Goal: Feedback & Contribution: Contribute content

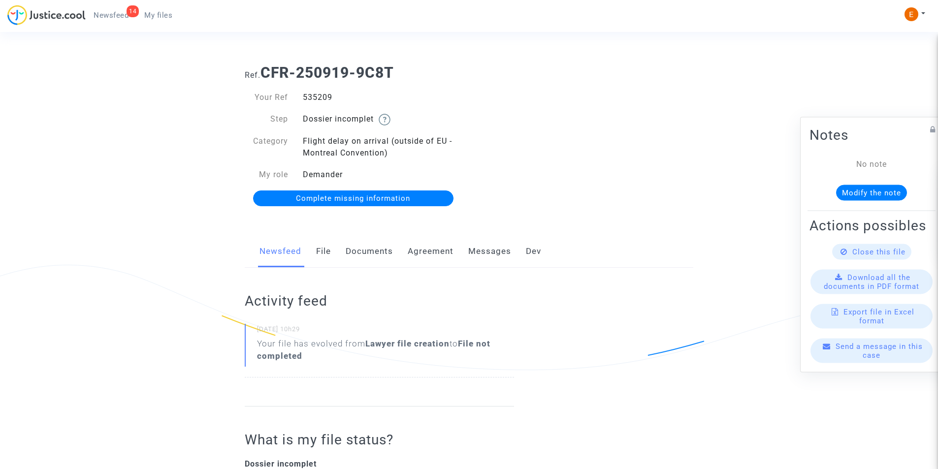
click at [379, 256] on link "Documents" at bounding box center [369, 251] width 47 height 33
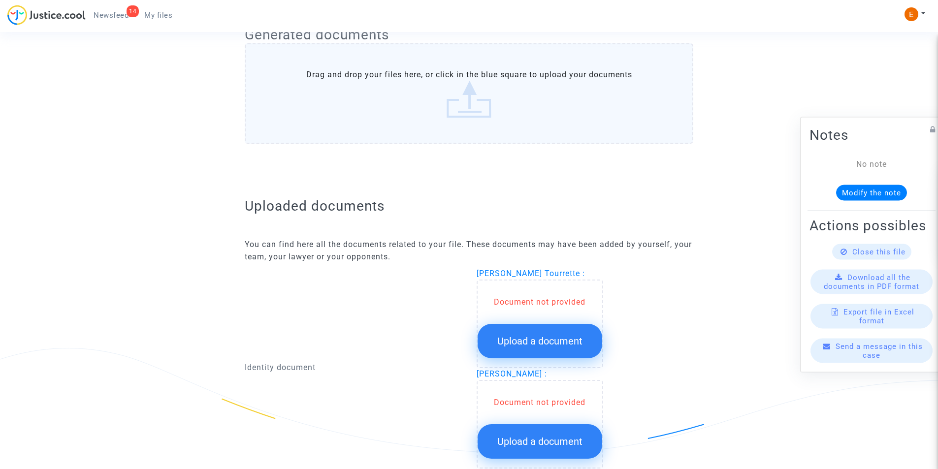
scroll to position [443, 0]
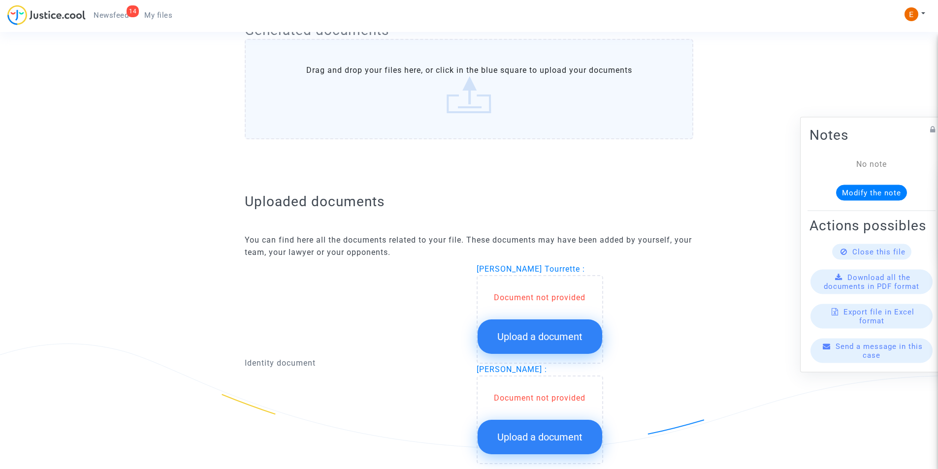
click at [529, 331] on span "Upload a document" at bounding box center [539, 337] width 85 height 12
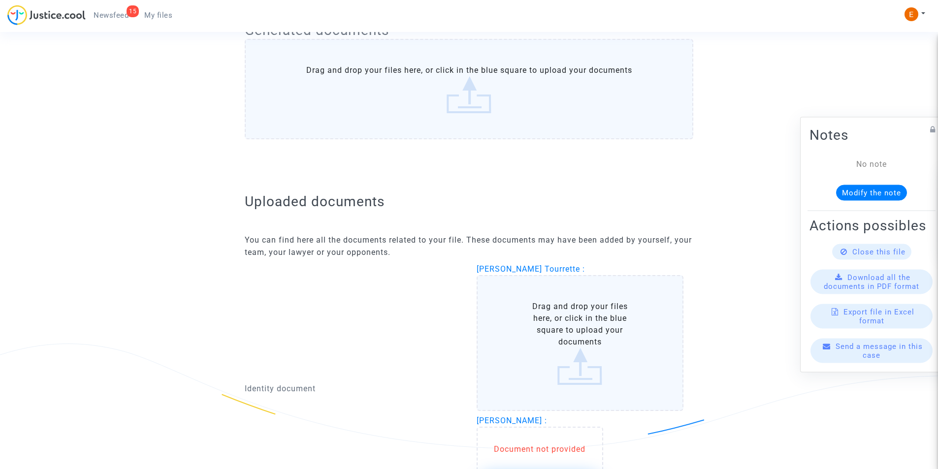
click at [531, 330] on label "Drag and drop your files here, or click in the blue square to upload your docum…" at bounding box center [580, 343] width 207 height 136
click at [0, 0] on input "Drag and drop your files here, or click in the blue square to upload your docum…" at bounding box center [0, 0] width 0 height 0
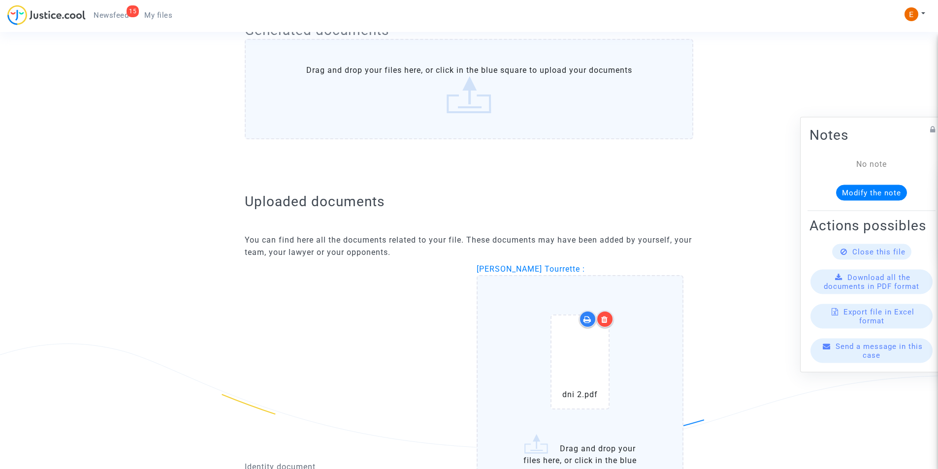
scroll to position [591, 0]
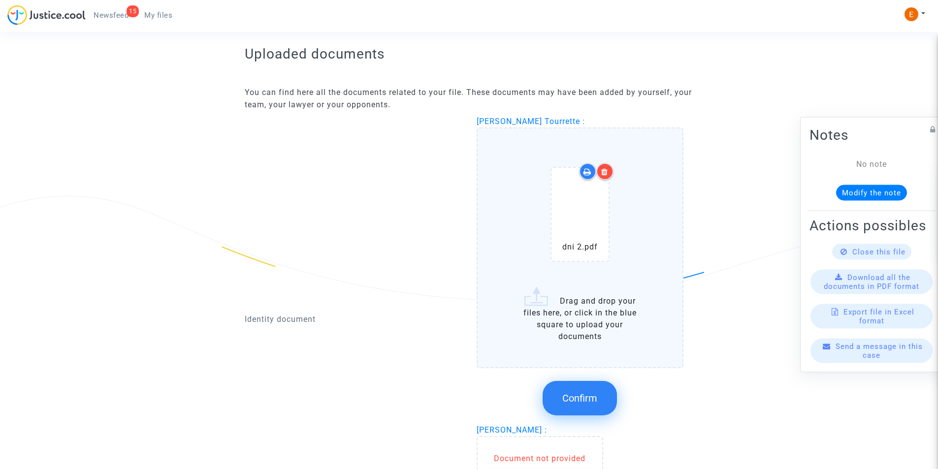
click at [571, 394] on span "Confirm" at bounding box center [579, 398] width 35 height 12
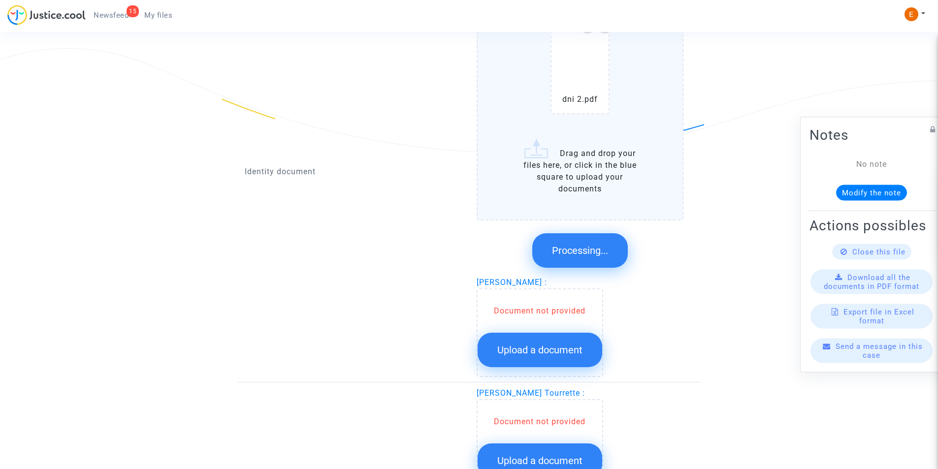
scroll to position [724, 0]
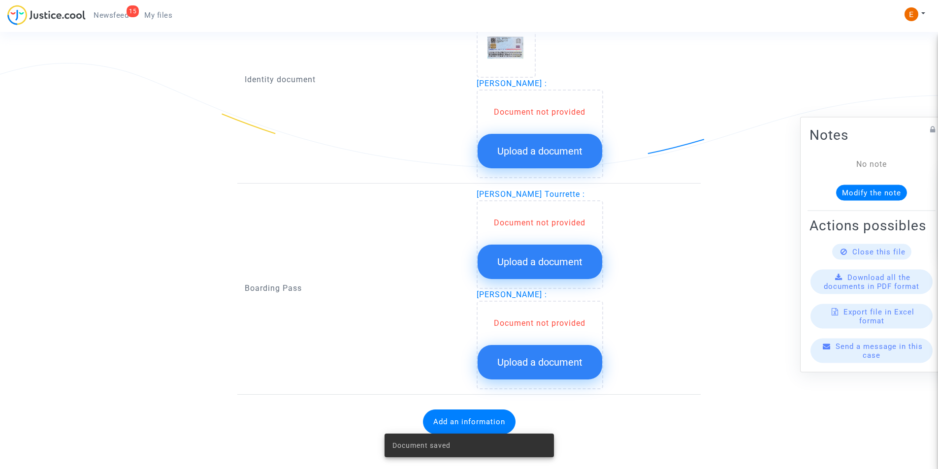
click at [523, 147] on span "Upload a document" at bounding box center [539, 151] width 85 height 12
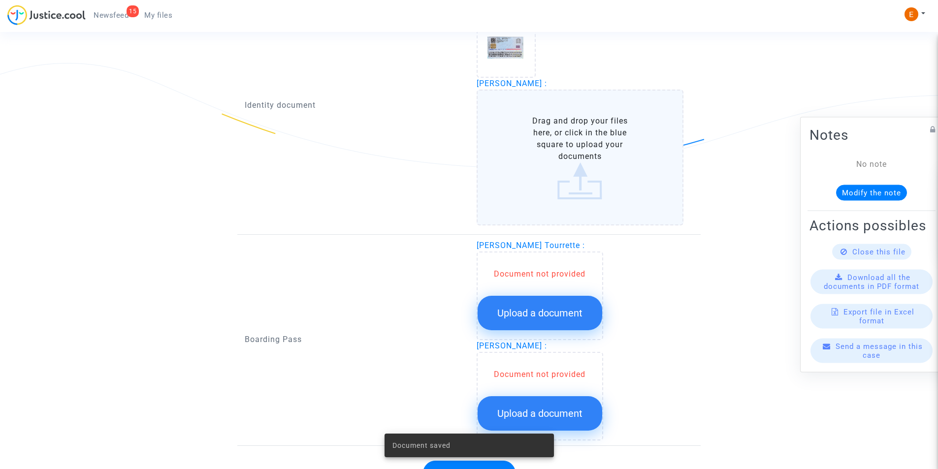
click at [519, 157] on label "Drag and drop your files here, or click in the blue square to upload your docum…" at bounding box center [580, 158] width 207 height 136
click at [0, 0] on input "Drag and drop your files here, or click in the blue square to upload your docum…" at bounding box center [0, 0] width 0 height 0
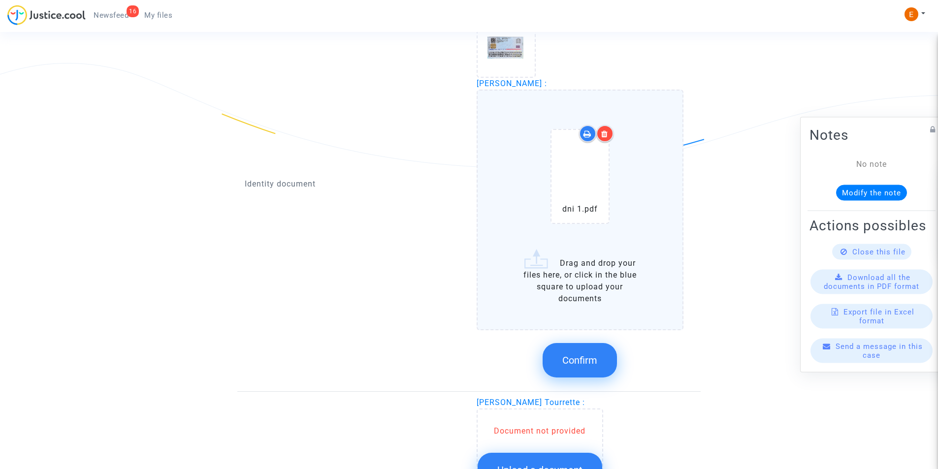
click at [571, 352] on button "Confirm" at bounding box center [580, 360] width 74 height 34
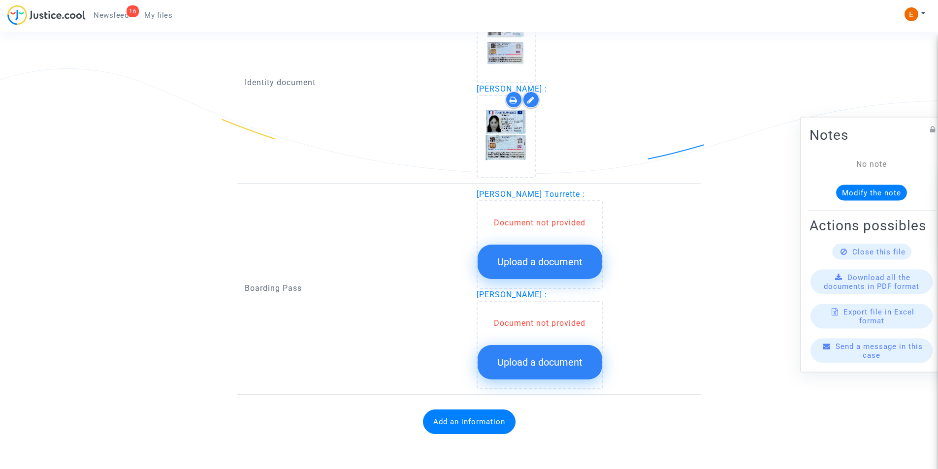
click at [547, 262] on span "Upload a document" at bounding box center [539, 262] width 85 height 12
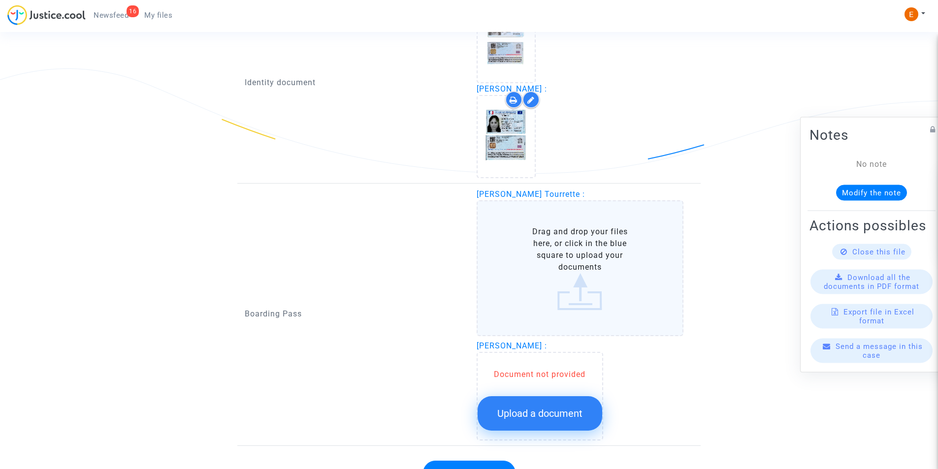
click at [564, 243] on label "Drag and drop your files here, or click in the blue square to upload your docum…" at bounding box center [580, 268] width 207 height 136
click at [0, 0] on input "Drag and drop your files here, or click in the blue square to upload your docum…" at bounding box center [0, 0] width 0 height 0
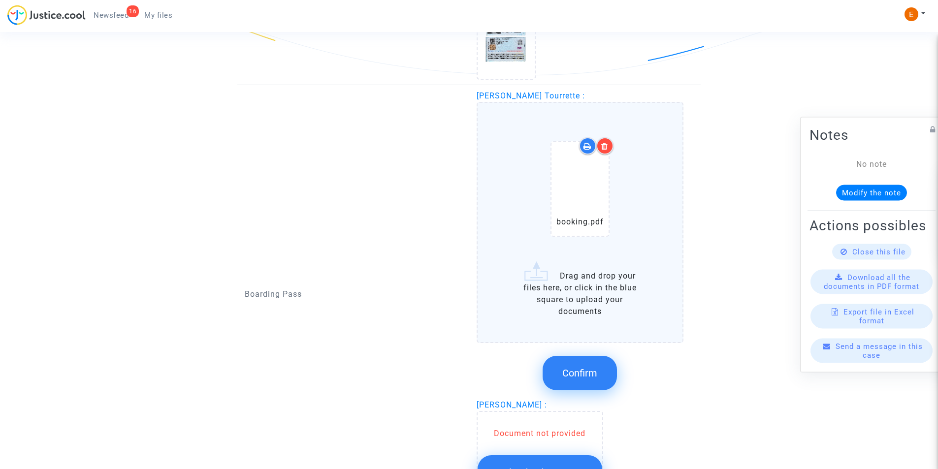
click at [584, 379] on span "Confirm" at bounding box center [579, 373] width 35 height 12
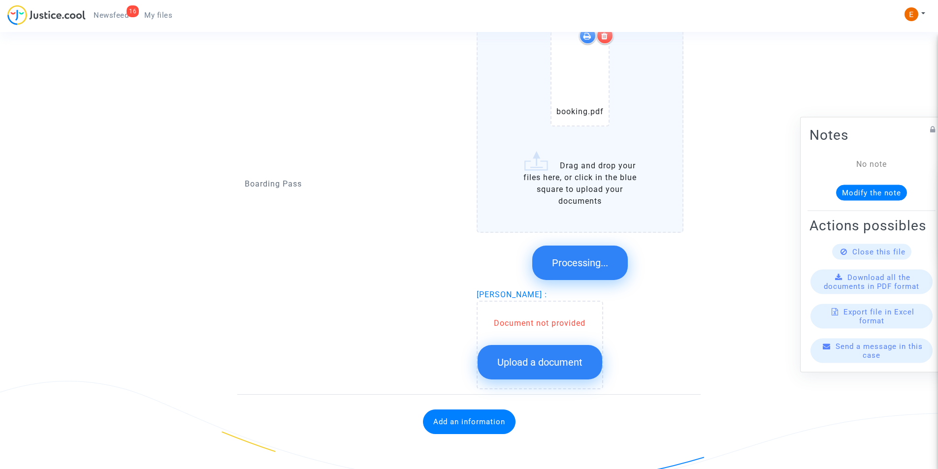
scroll to position [714, 0]
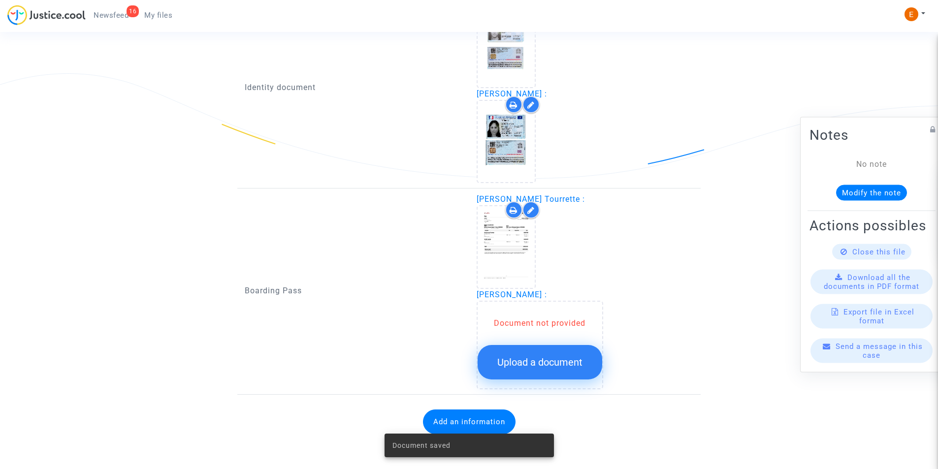
click at [537, 360] on span "Upload a document" at bounding box center [539, 363] width 85 height 12
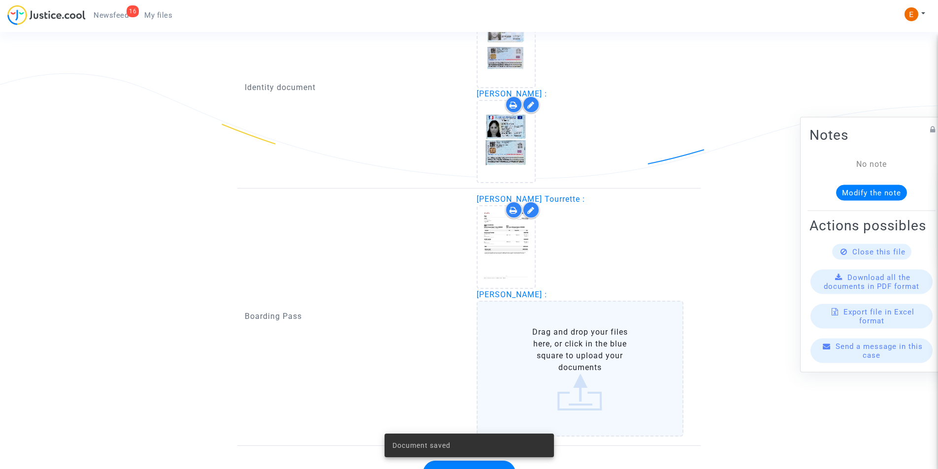
click at [538, 350] on label "Drag and drop your files here, or click in the blue square to upload your docum…" at bounding box center [580, 369] width 207 height 136
click at [0, 0] on input "Drag and drop your files here, or click in the blue square to upload your docum…" at bounding box center [0, 0] width 0 height 0
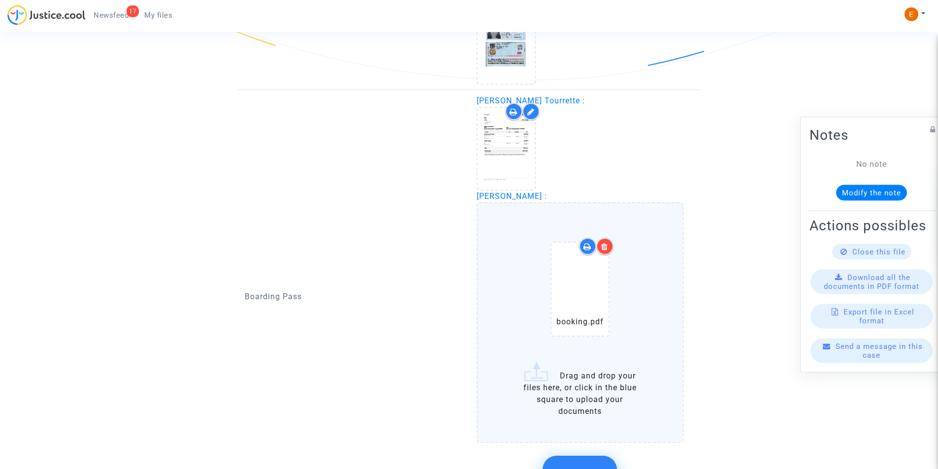
scroll to position [861, 0]
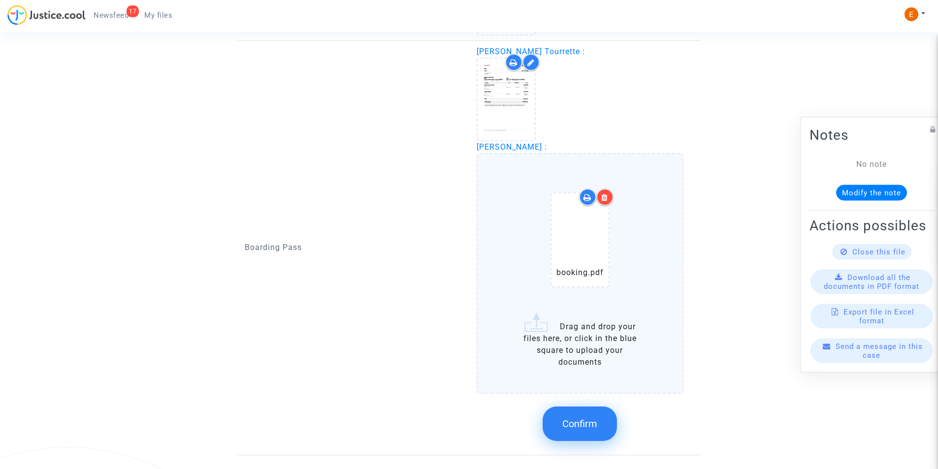
click at [573, 419] on span "Confirm" at bounding box center [579, 424] width 35 height 12
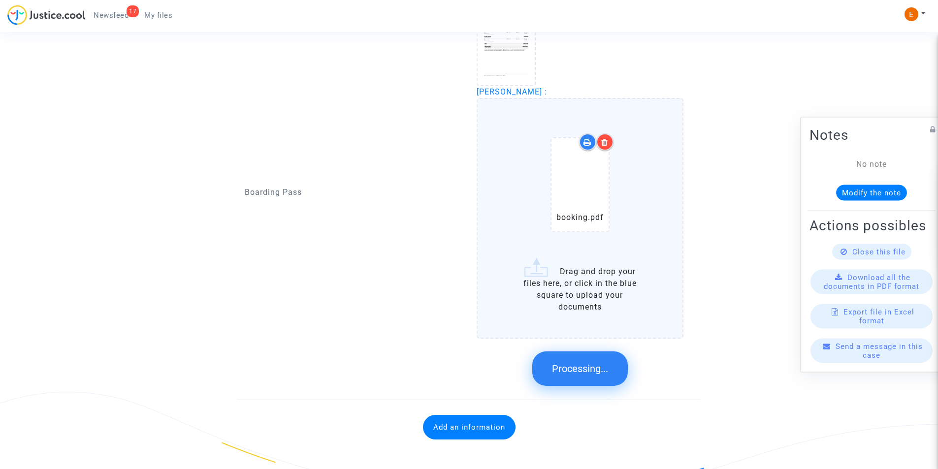
scroll to position [708, 0]
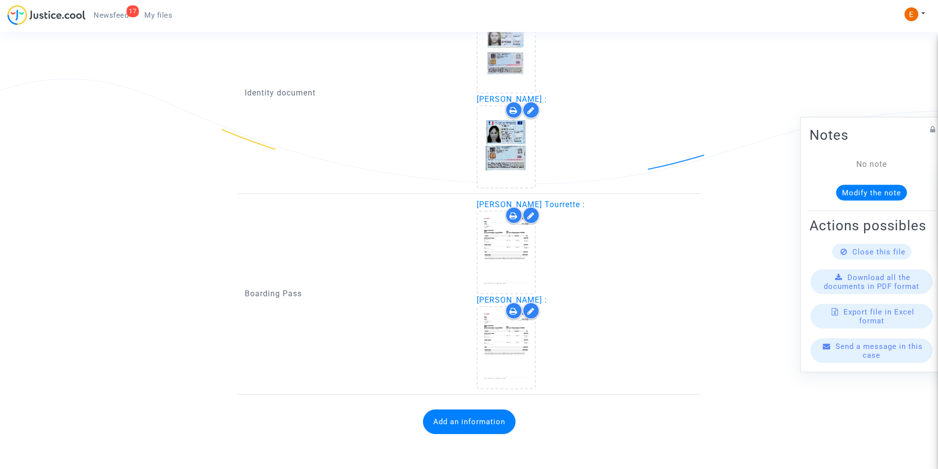
click at [463, 427] on button "Add an information" at bounding box center [469, 422] width 93 height 25
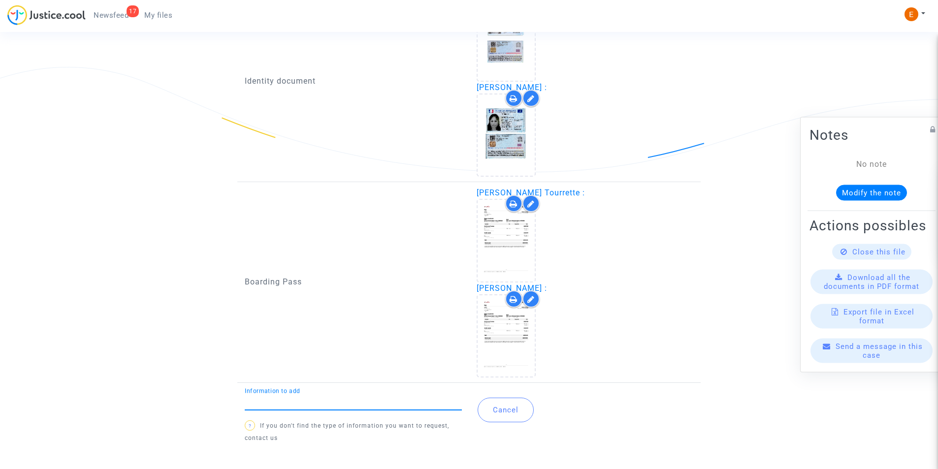
scroll to position [727, 0]
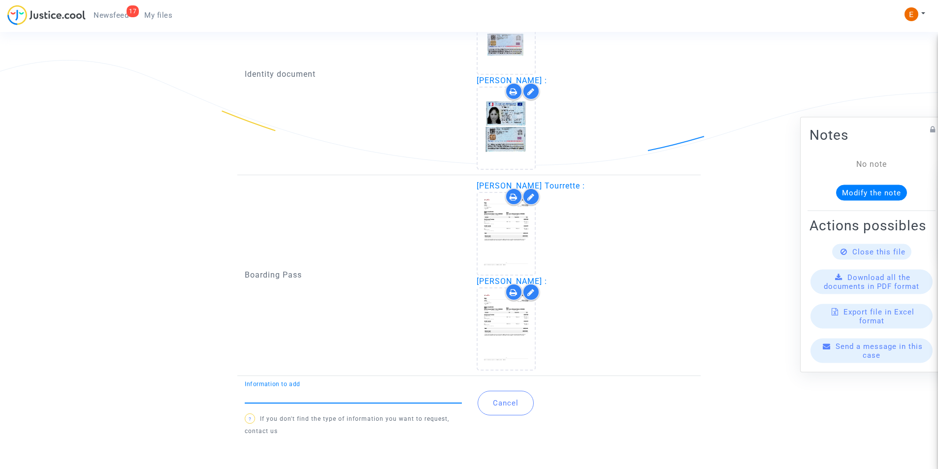
click at [379, 388] on div "Information to add" at bounding box center [353, 392] width 217 height 22
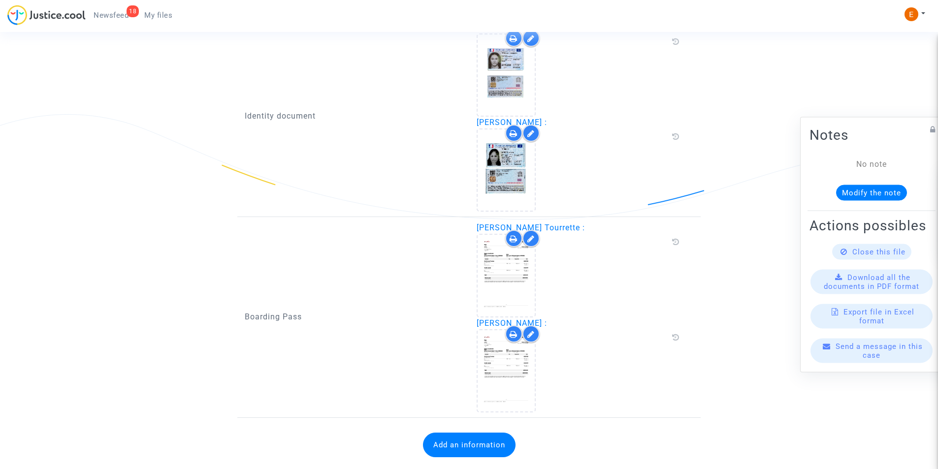
scroll to position [696, 0]
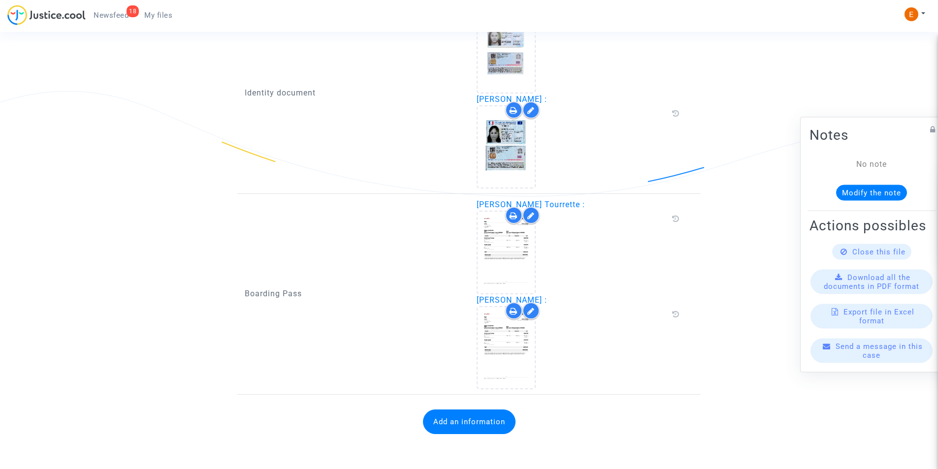
click at [431, 419] on button "Add an information" at bounding box center [469, 422] width 93 height 25
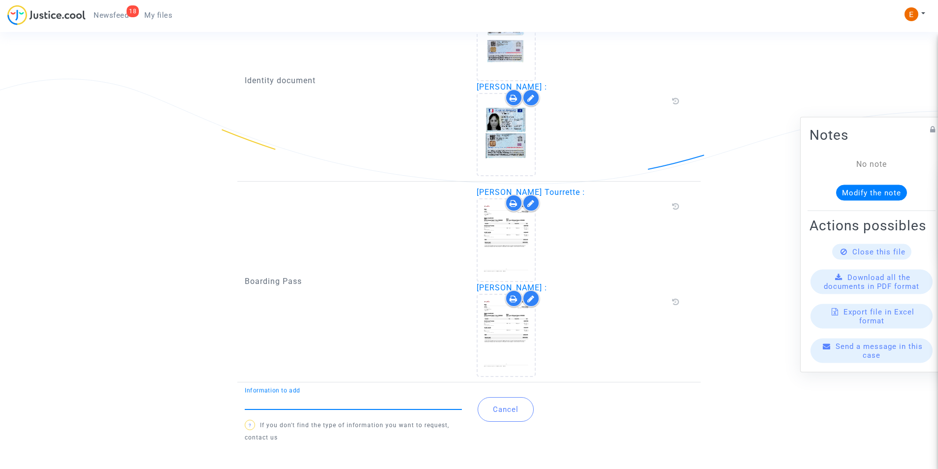
scroll to position [715, 0]
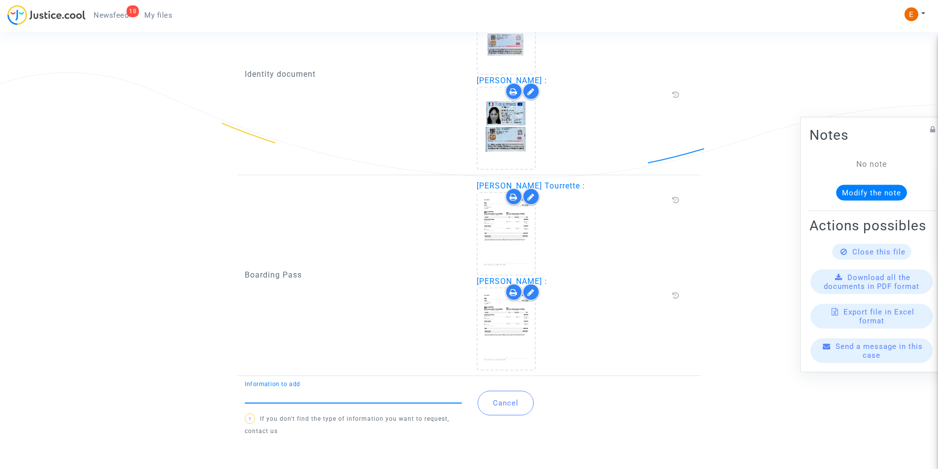
click at [274, 395] on input "Information to add" at bounding box center [353, 395] width 217 height 9
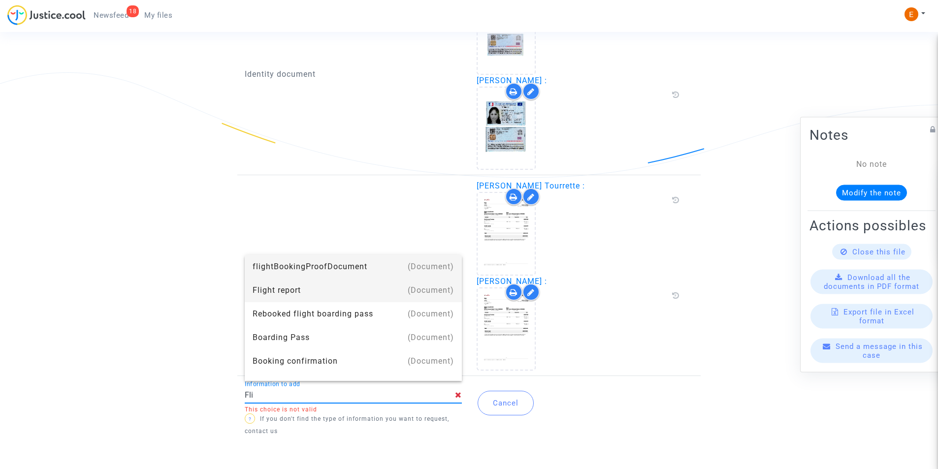
click at [256, 285] on div "Flight report" at bounding box center [353, 291] width 201 height 24
type input "Flight report"
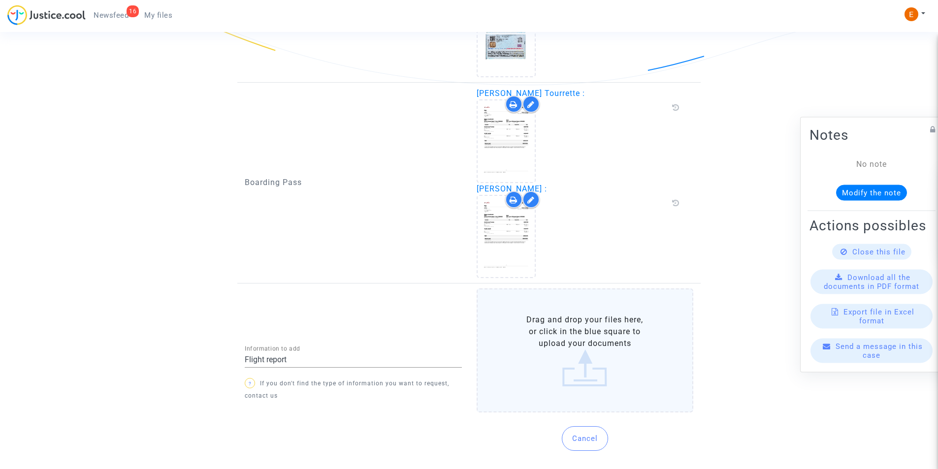
scroll to position [813, 0]
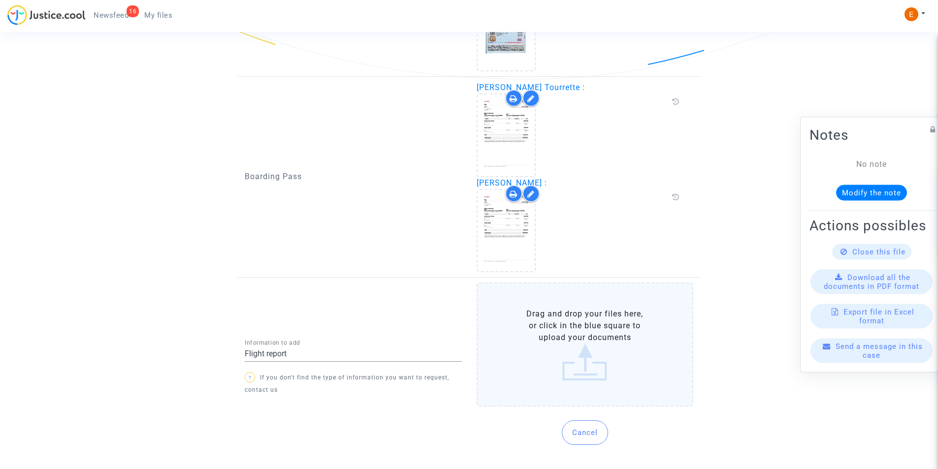
click at [543, 363] on label "Drag and drop your files here, or click in the blue square to upload your docum…" at bounding box center [585, 345] width 217 height 124
click at [0, 0] on input "Drag and drop your files here, or click in the blue square to upload your docum…" at bounding box center [0, 0] width 0 height 0
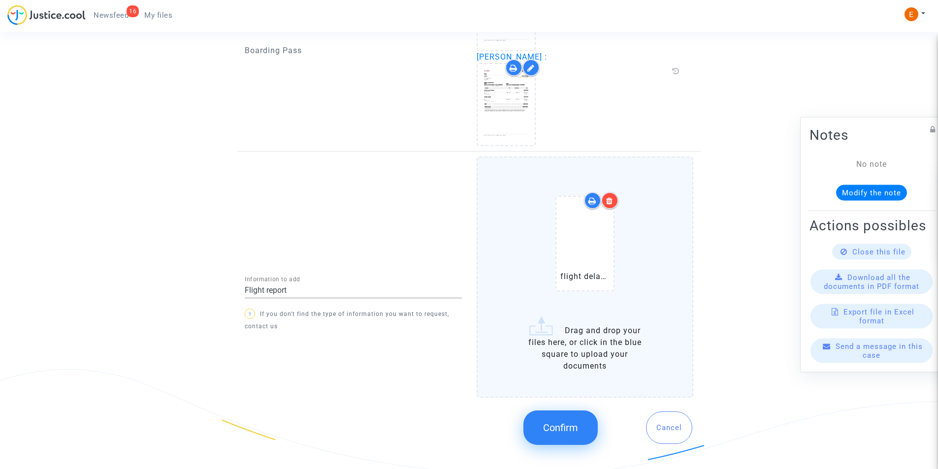
scroll to position [954, 0]
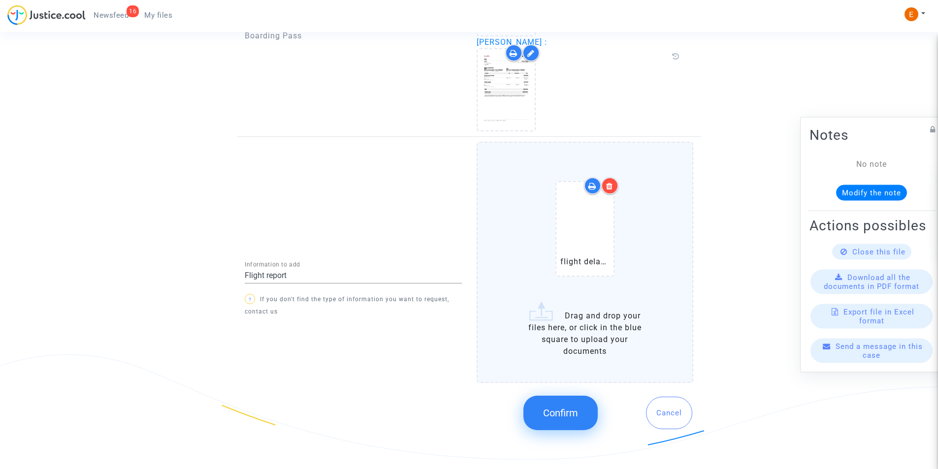
click at [562, 410] on span "Confirm" at bounding box center [560, 413] width 35 height 12
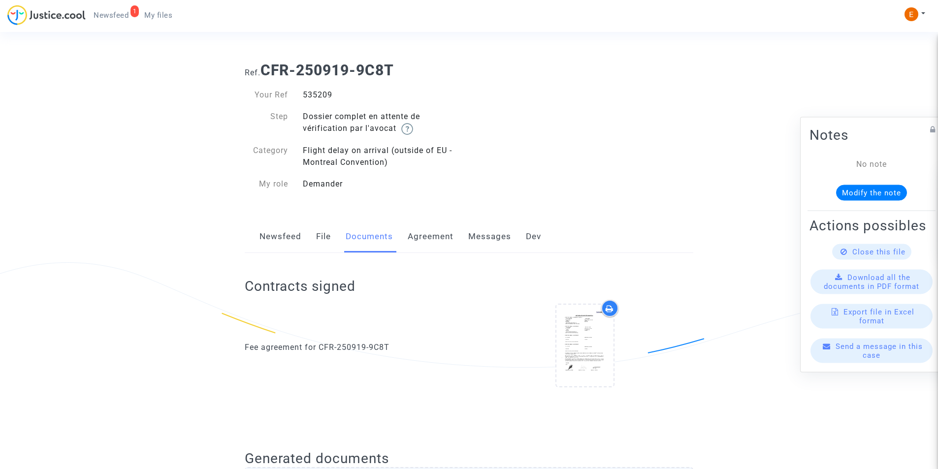
scroll to position [0, 0]
